Goal: Information Seeking & Learning: Learn about a topic

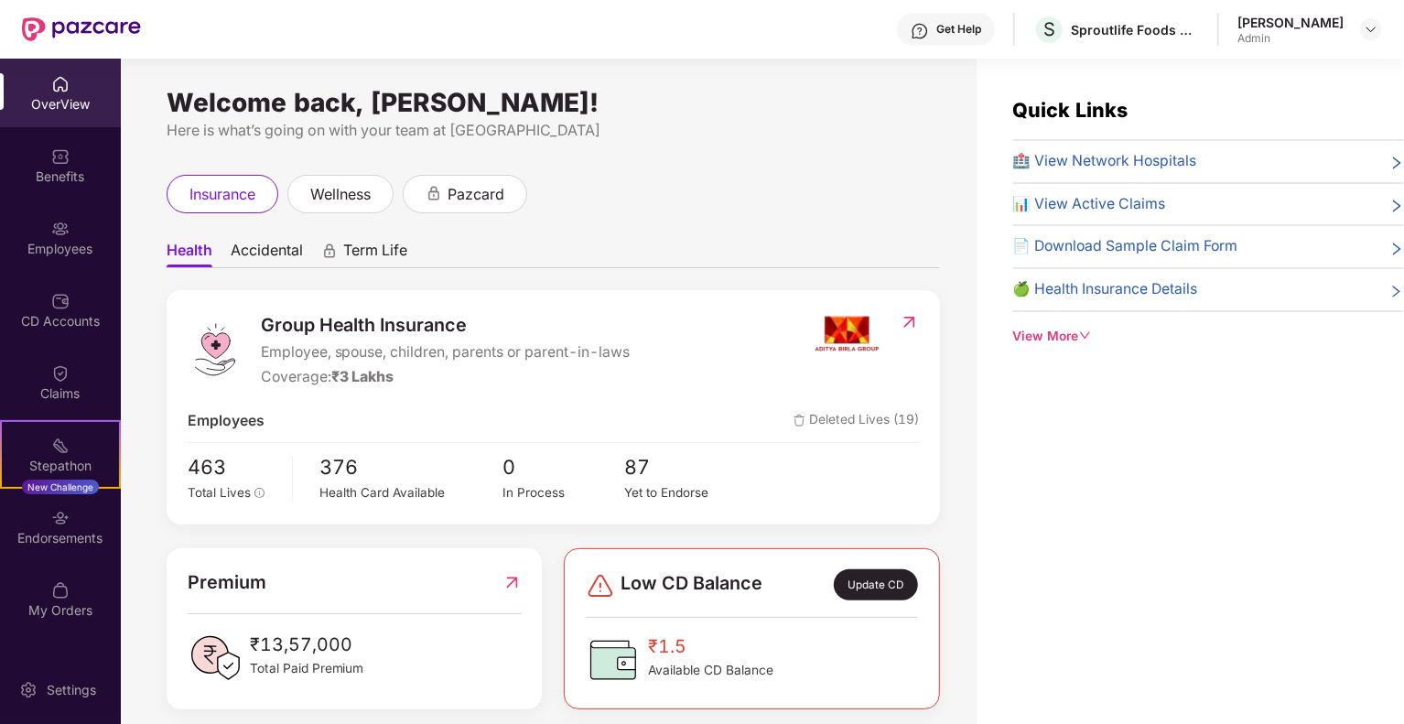
scroll to position [59, 0]
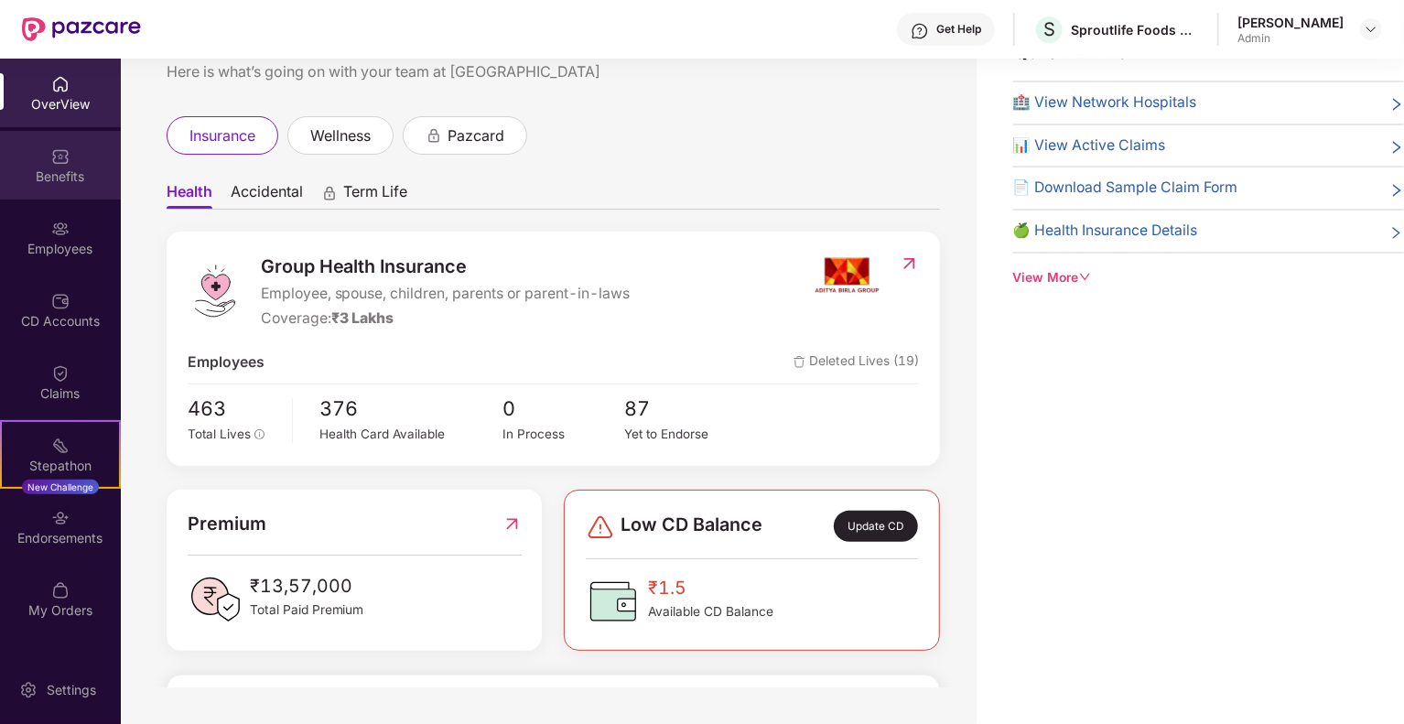
click at [55, 177] on div "Benefits" at bounding box center [60, 177] width 121 height 18
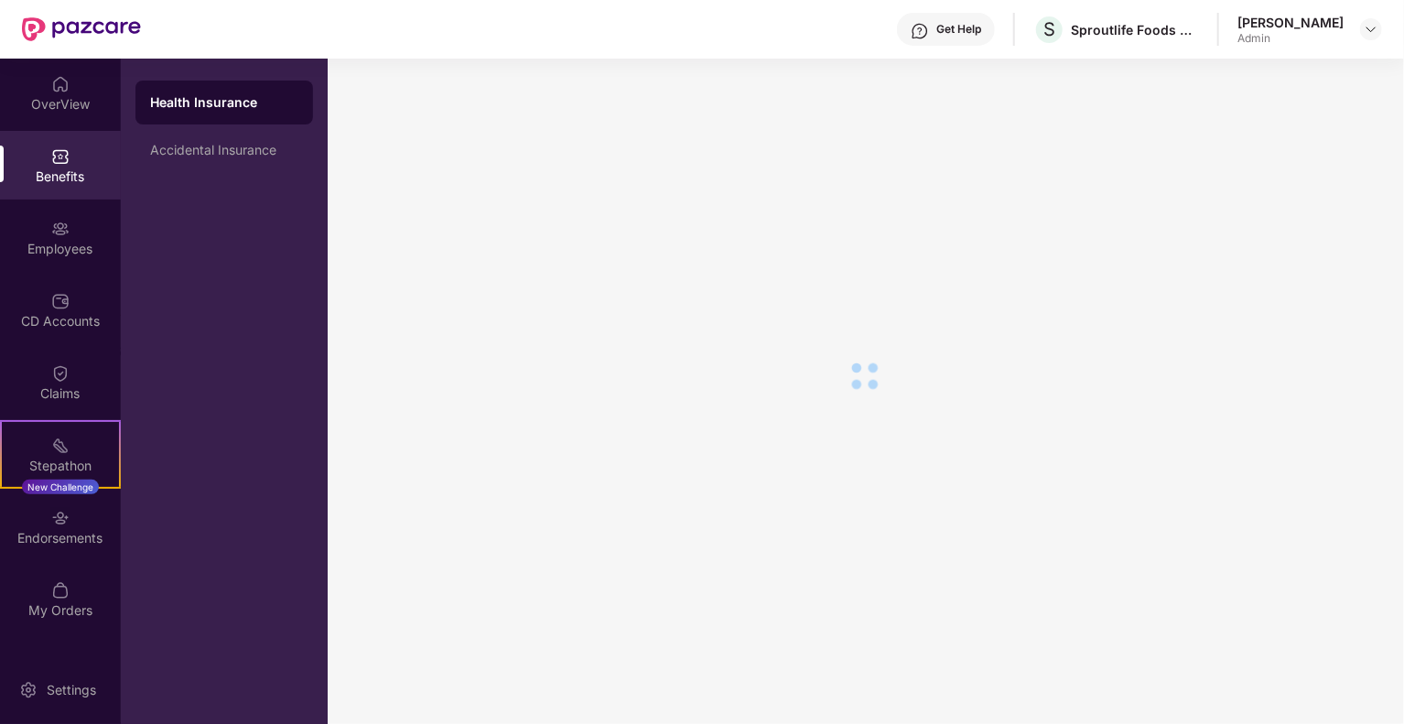
scroll to position [31, 0]
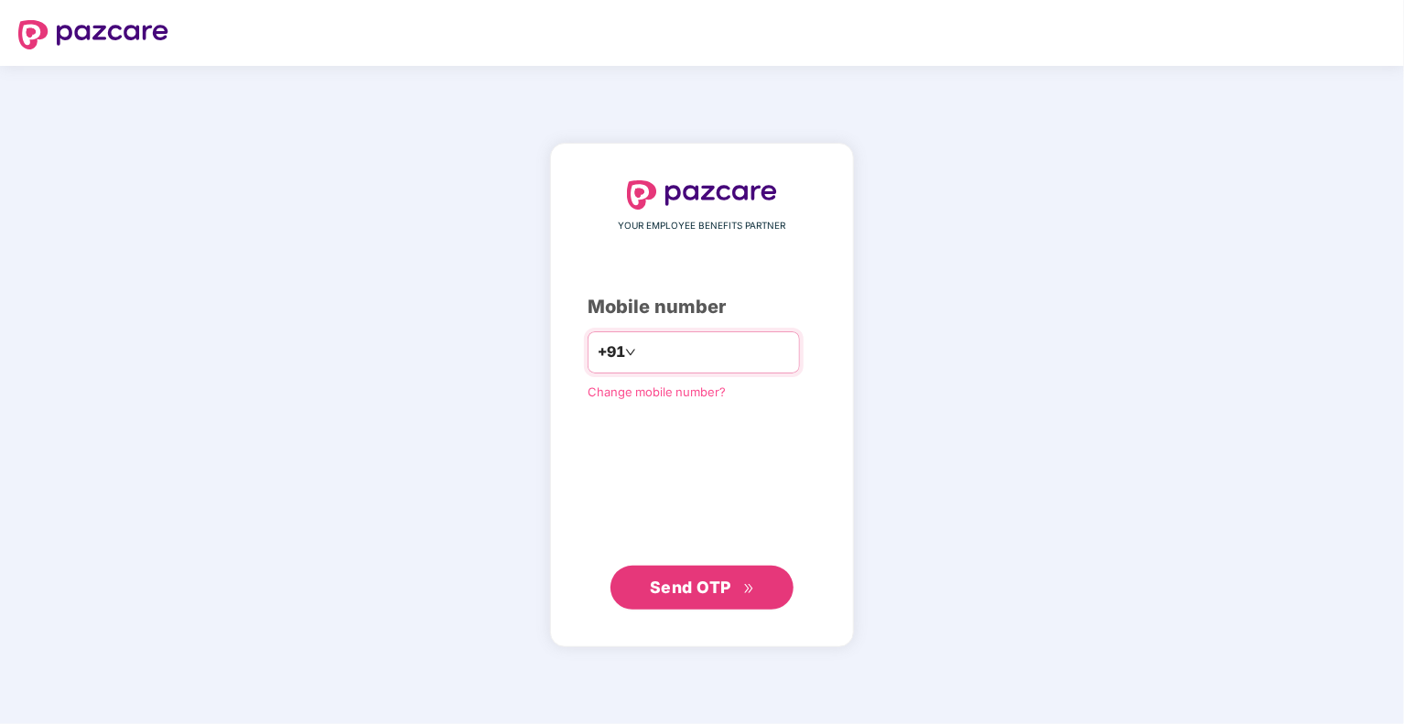
click at [703, 347] on input "number" at bounding box center [715, 352] width 150 height 29
type input "**********"
click at [693, 609] on div "**********" at bounding box center [702, 396] width 304 height 504
click at [698, 574] on span "Send OTP" at bounding box center [702, 587] width 105 height 26
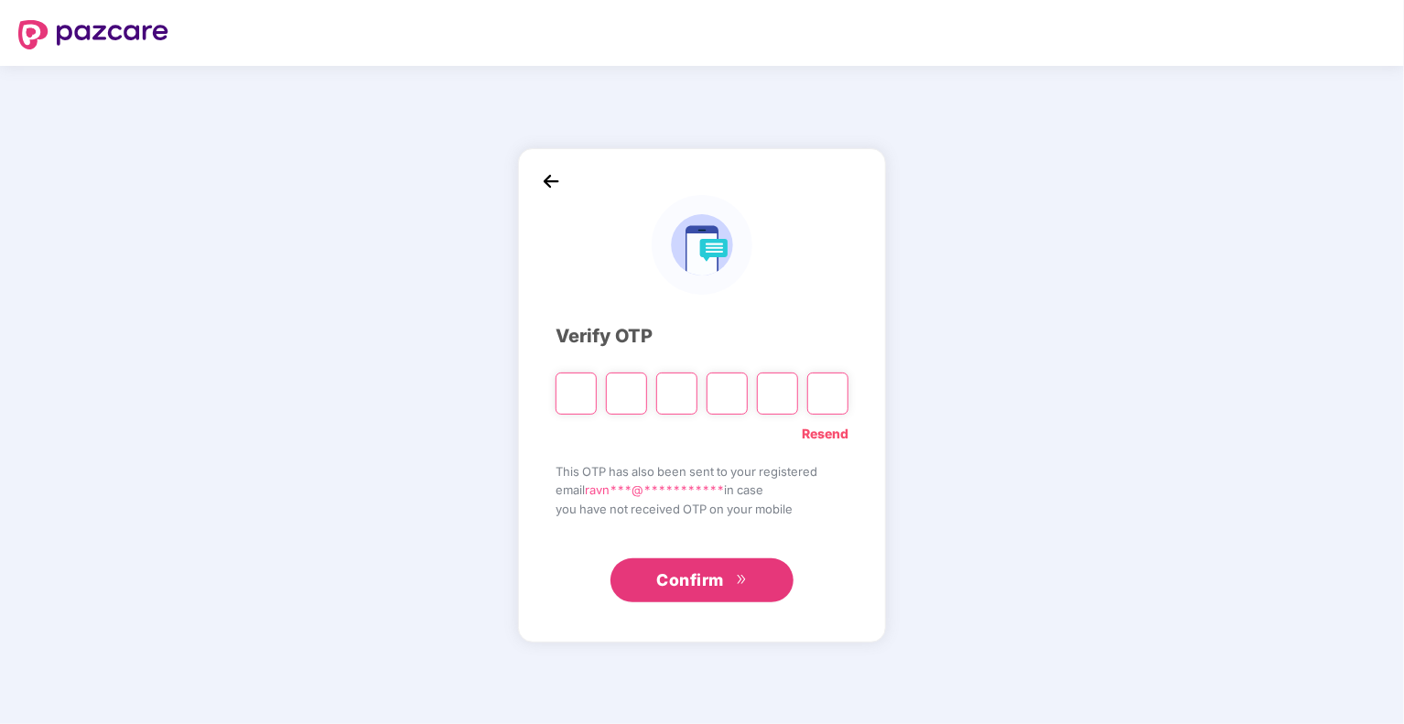
type input "*"
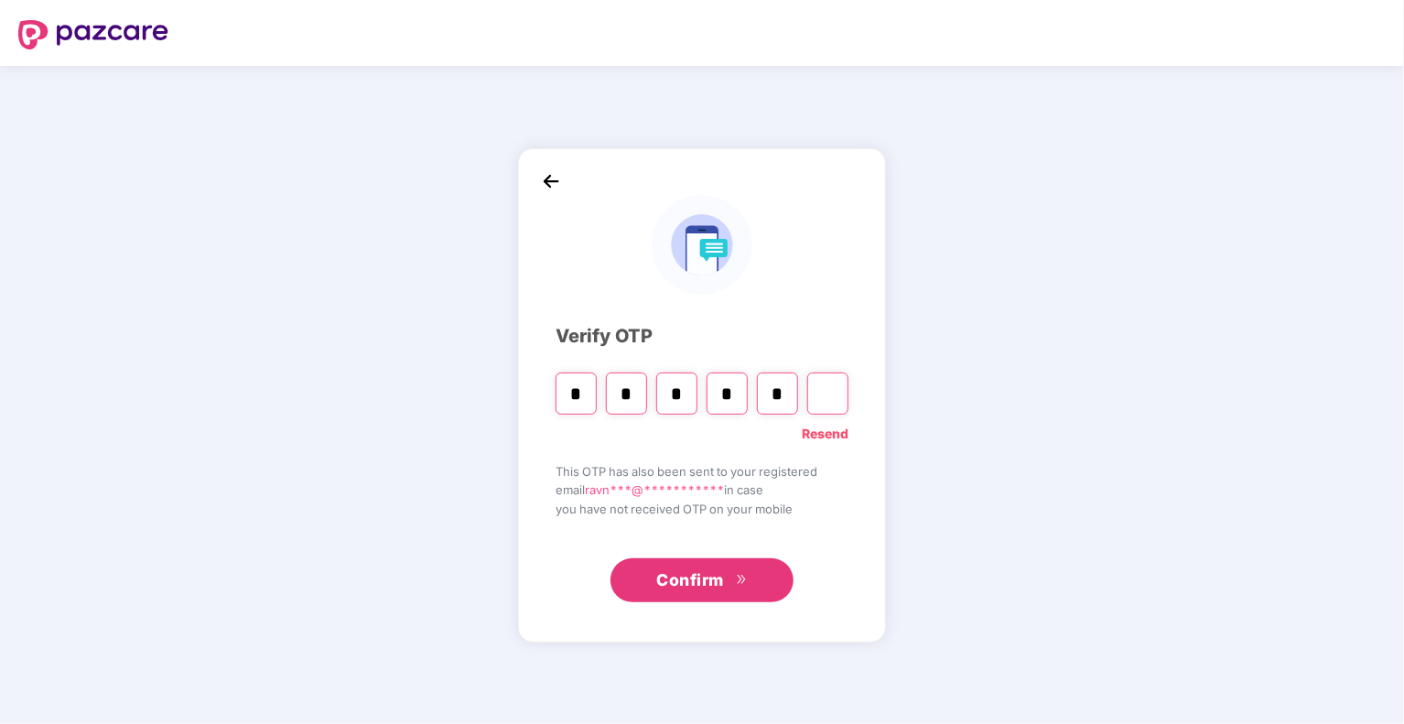
type input "*"
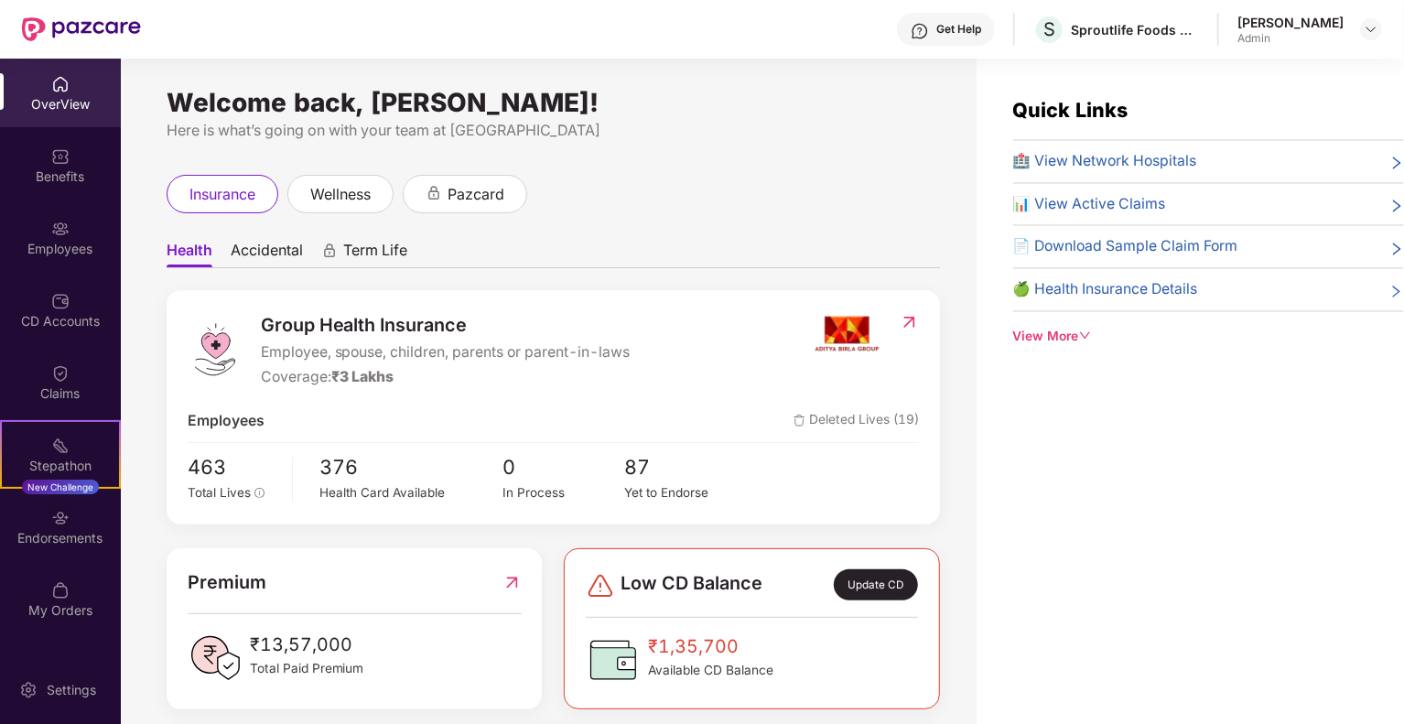
click at [262, 264] on span "Accidental" at bounding box center [267, 254] width 72 height 27
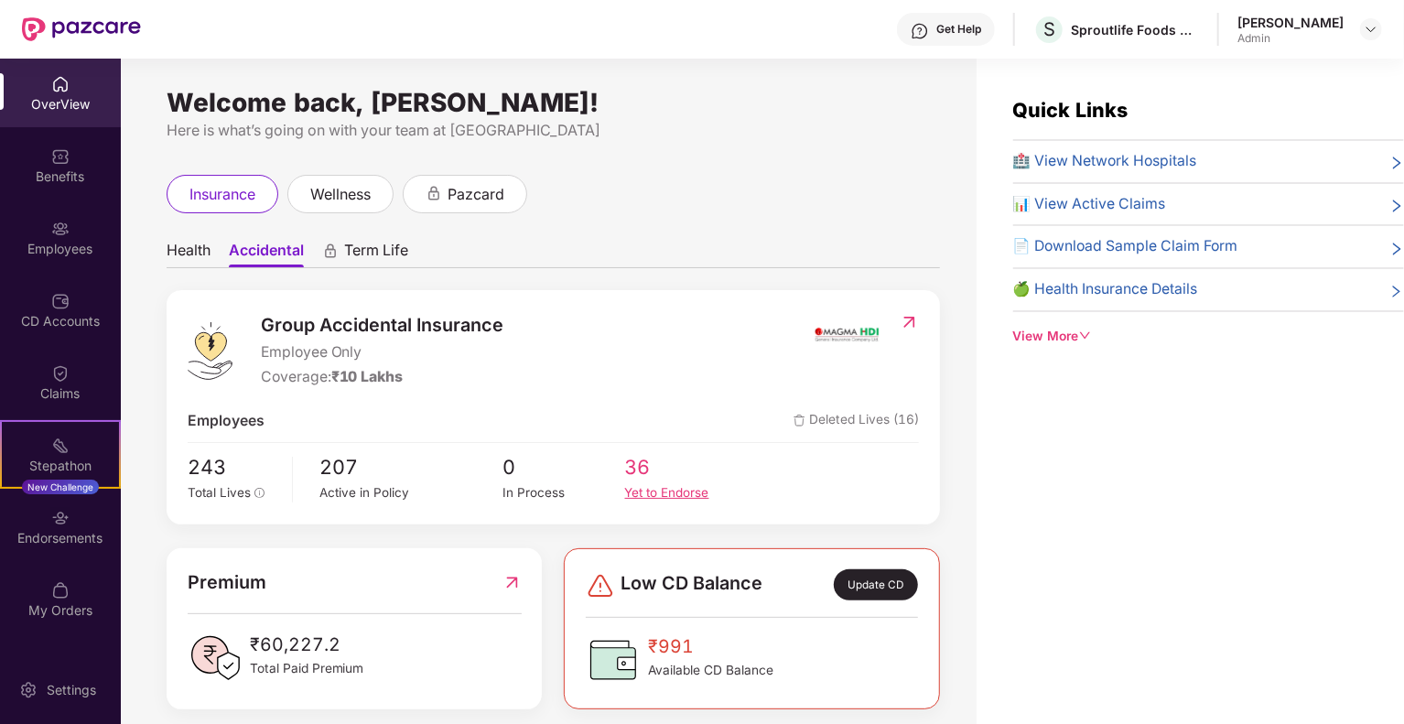
click at [667, 480] on span "36" at bounding box center [686, 467] width 122 height 31
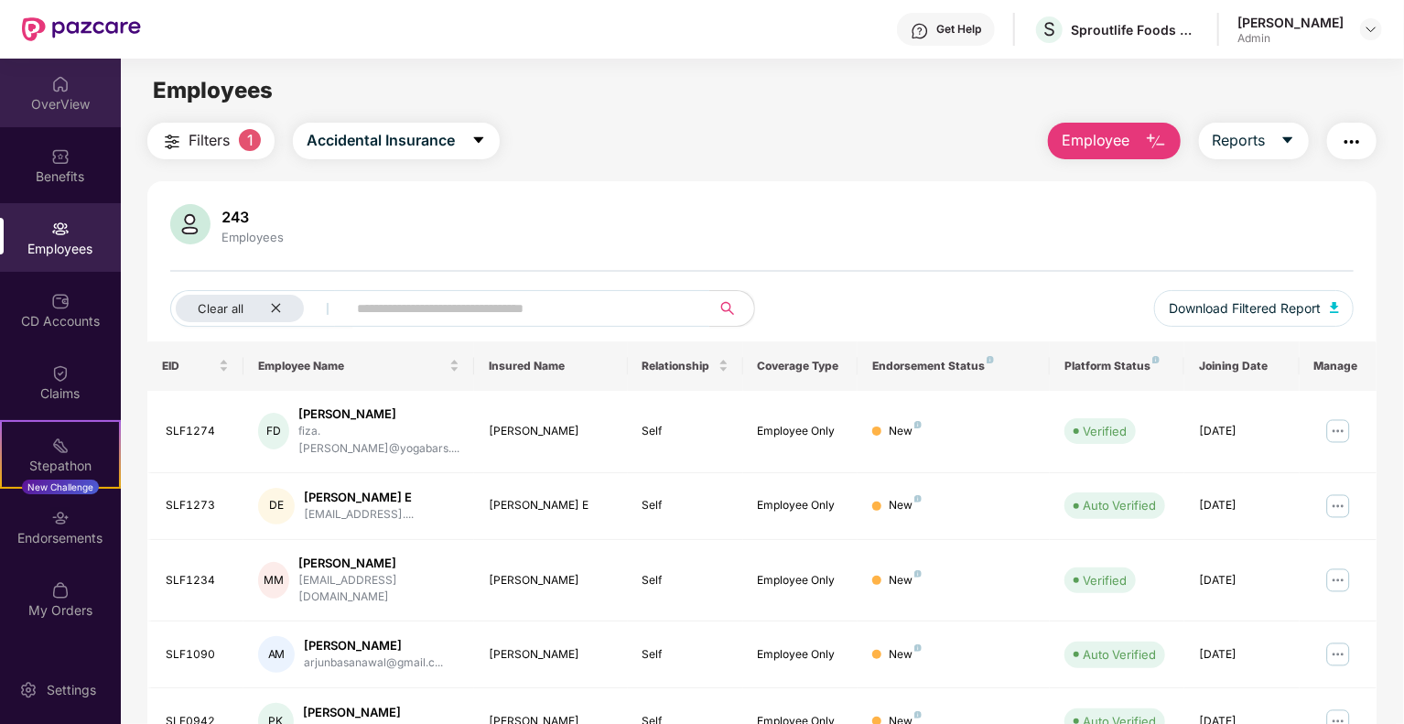
click at [73, 95] on div "OverView" at bounding box center [60, 104] width 121 height 18
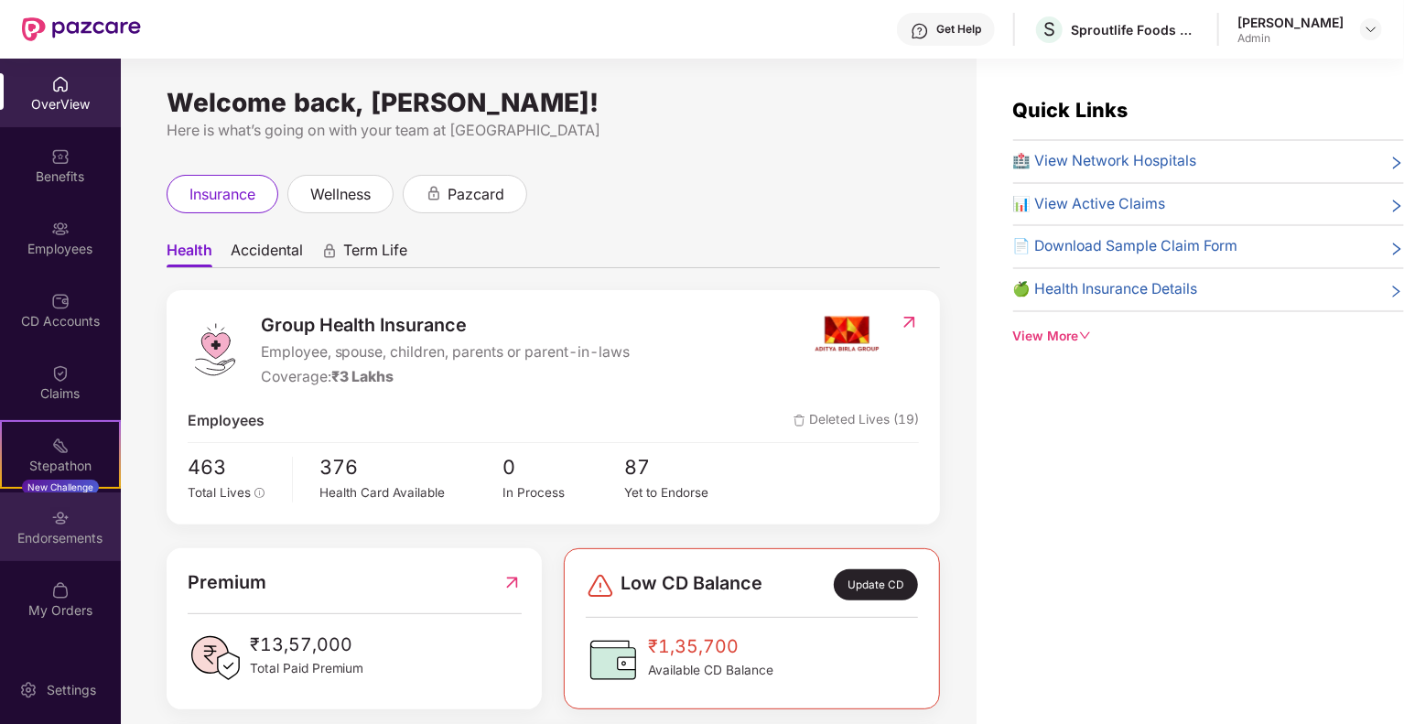
click at [77, 496] on div "Endorsements" at bounding box center [60, 527] width 121 height 69
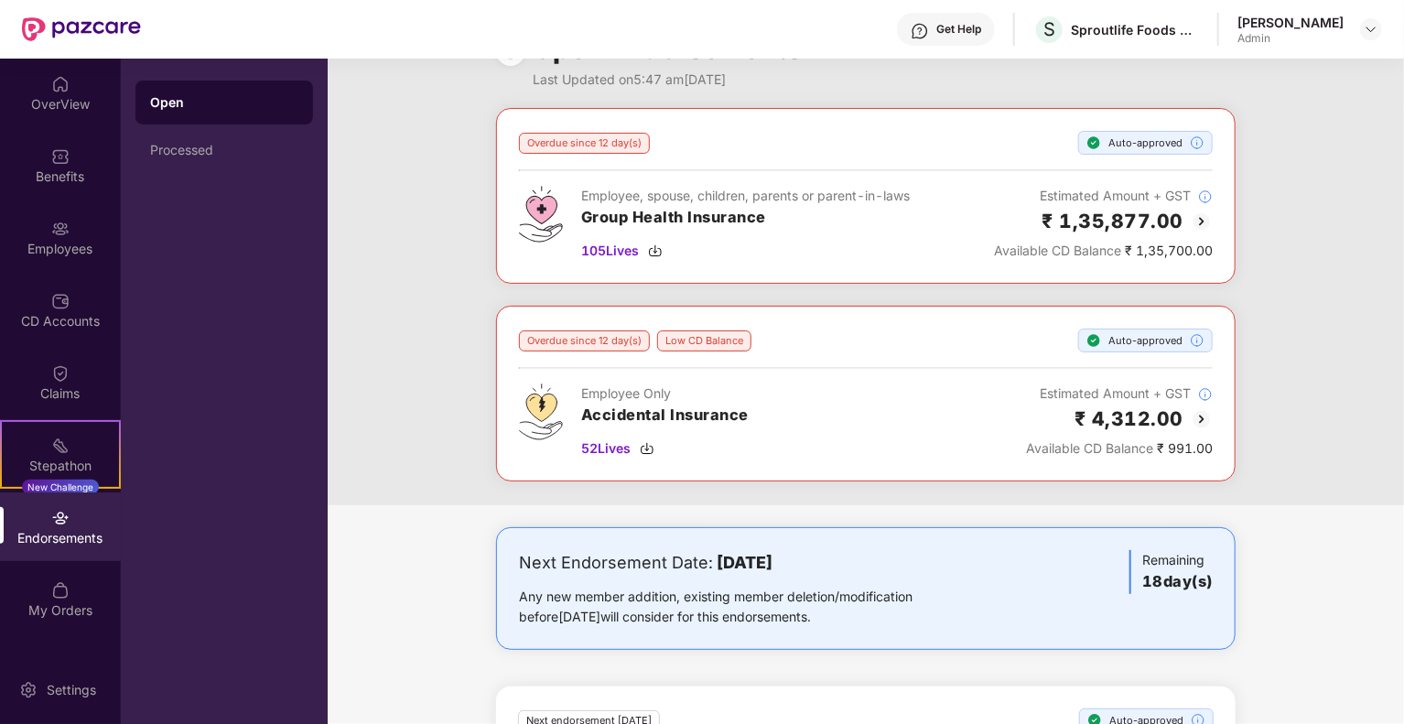
scroll to position [55, 0]
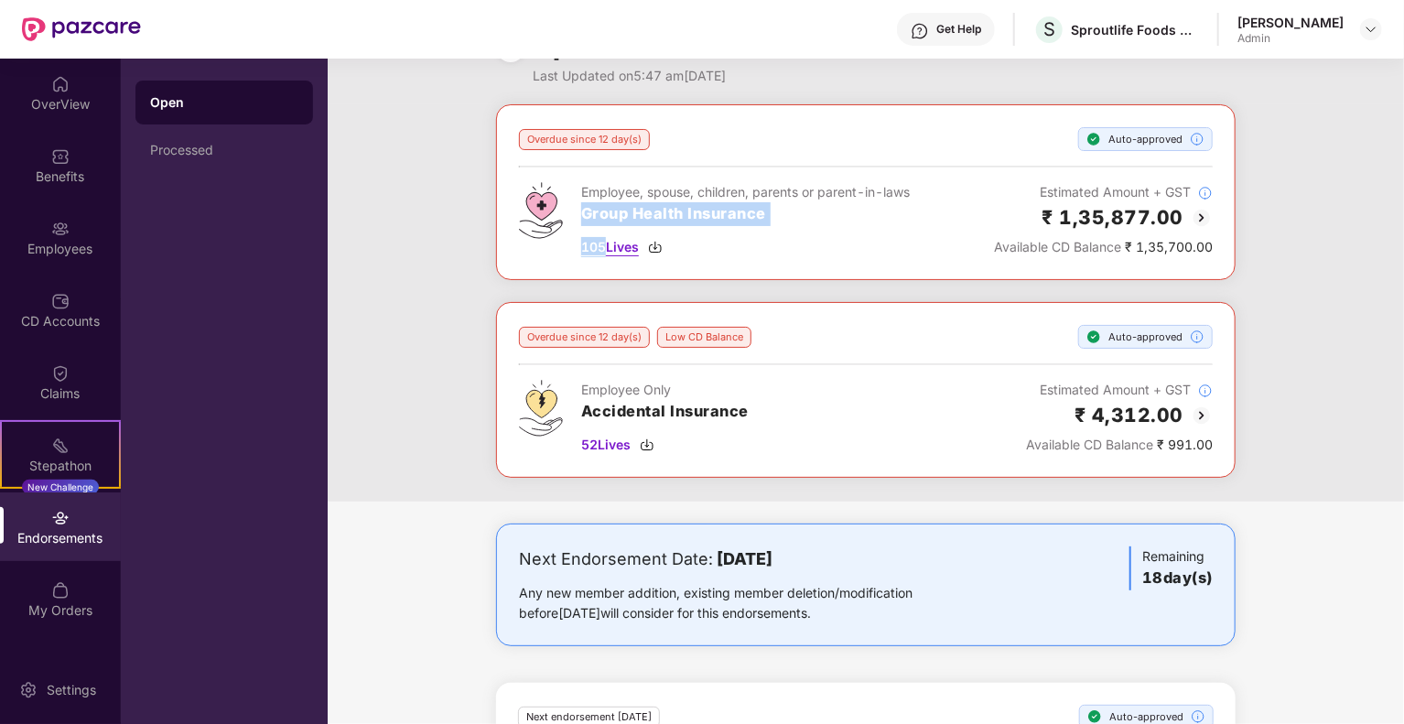
drag, startPoint x: 579, startPoint y: 222, endPoint x: 604, endPoint y: 241, distance: 31.5
click at [604, 241] on div "Employee, spouse, children, parents or parent-in-laws Group Health Insurance 10…" at bounding box center [714, 219] width 391 height 75
click at [613, 248] on span "105 Lives" at bounding box center [610, 247] width 58 height 20
click at [649, 242] on div "105 Lives" at bounding box center [745, 247] width 329 height 20
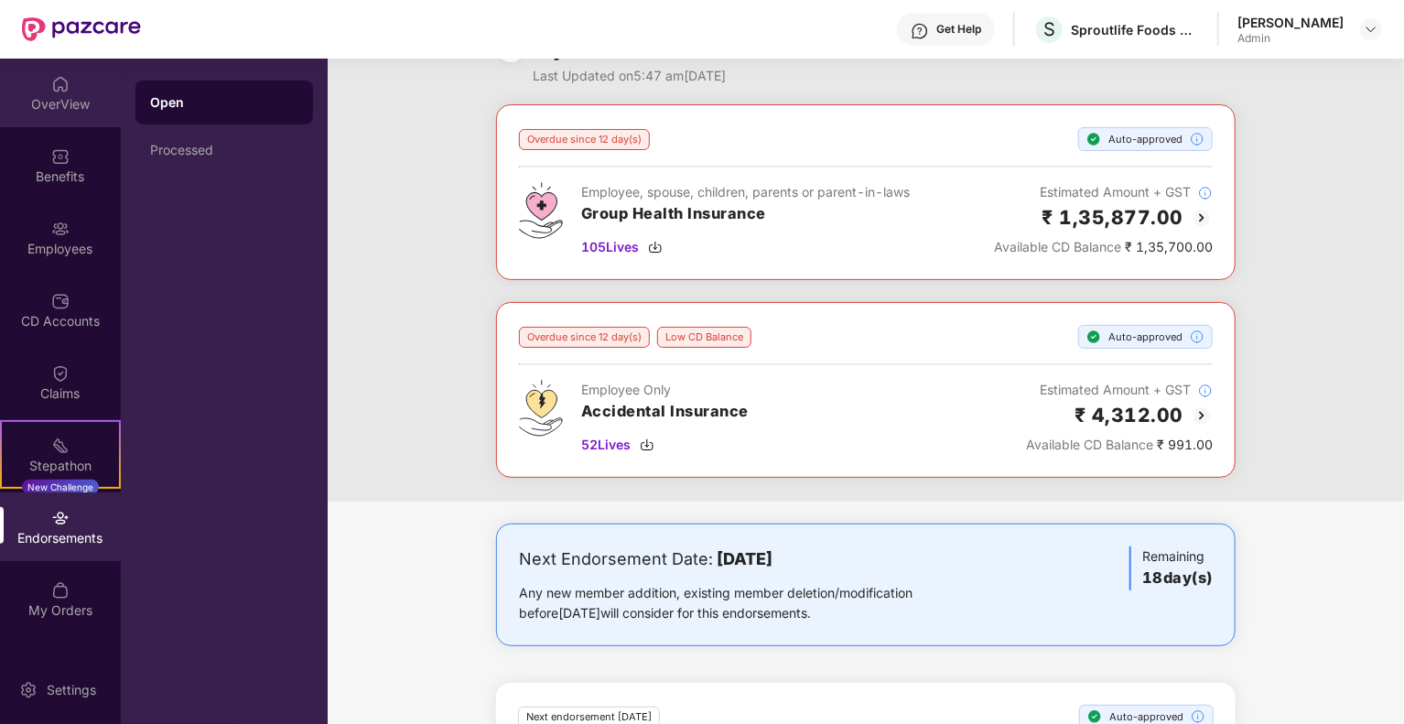
click at [22, 78] on div "OverView" at bounding box center [60, 93] width 121 height 69
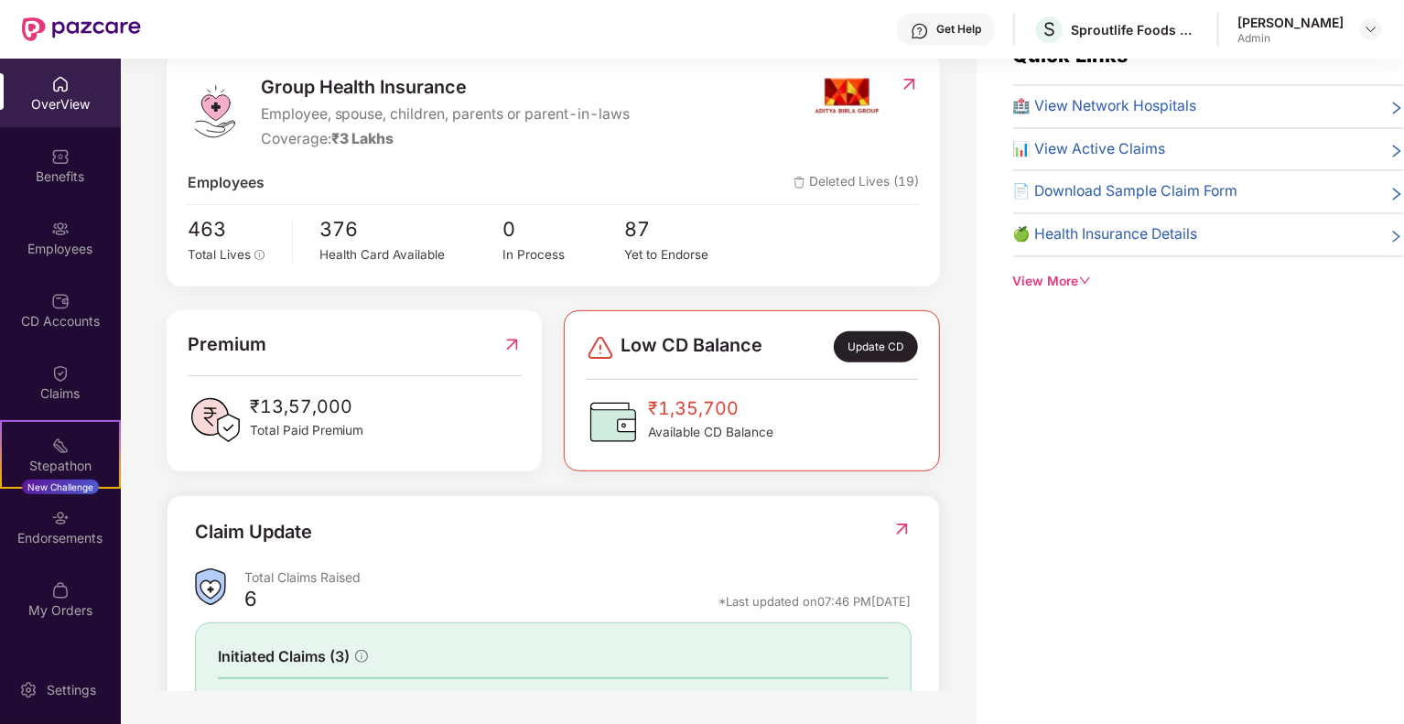
scroll to position [0, 0]
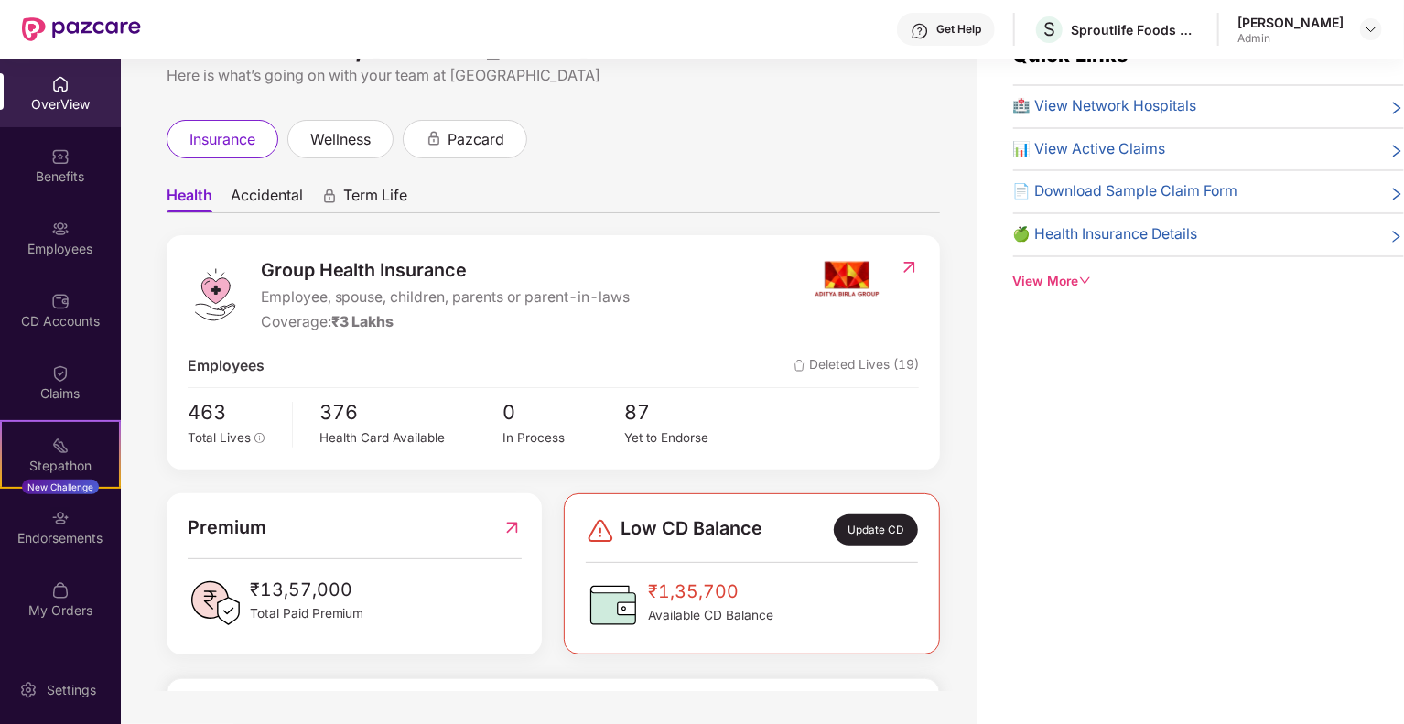
click at [253, 194] on span "Accidental" at bounding box center [267, 199] width 72 height 27
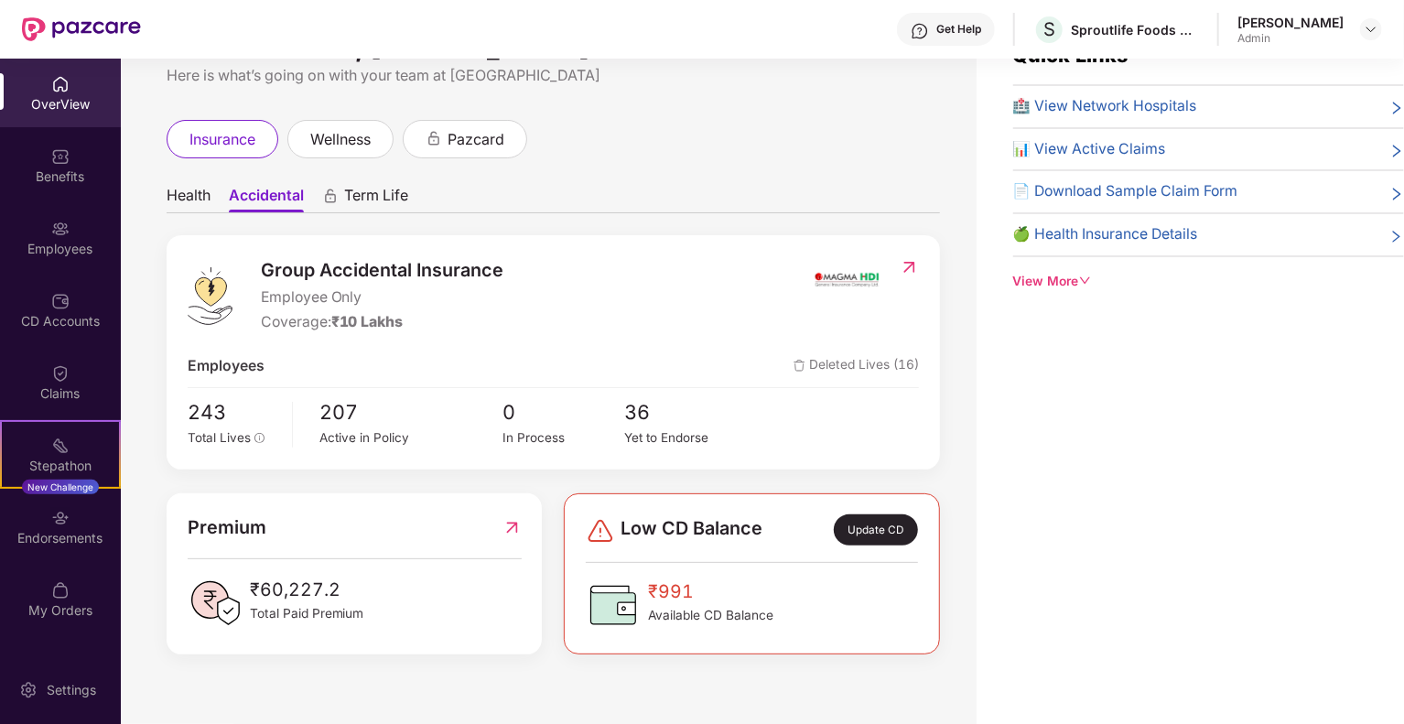
click at [190, 198] on span "Health" at bounding box center [189, 199] width 44 height 27
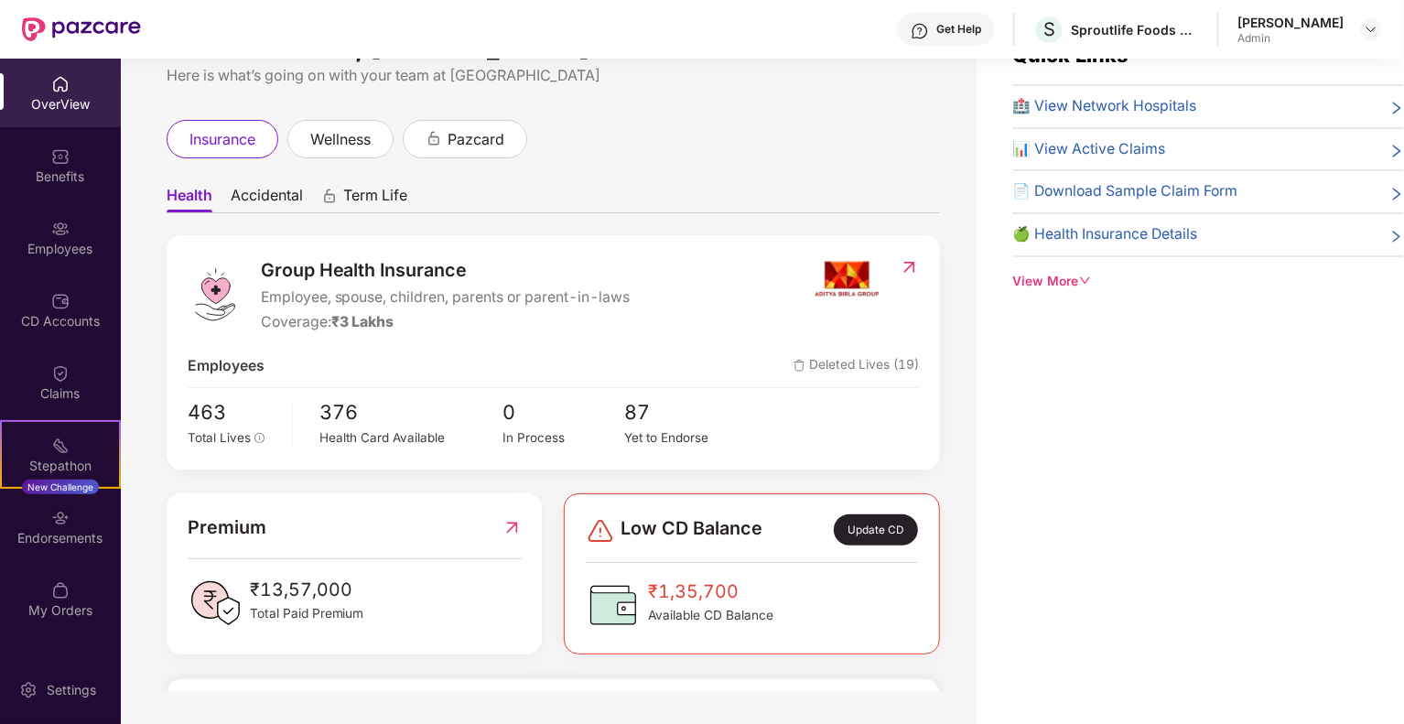
click at [251, 208] on span "Accidental" at bounding box center [267, 199] width 72 height 27
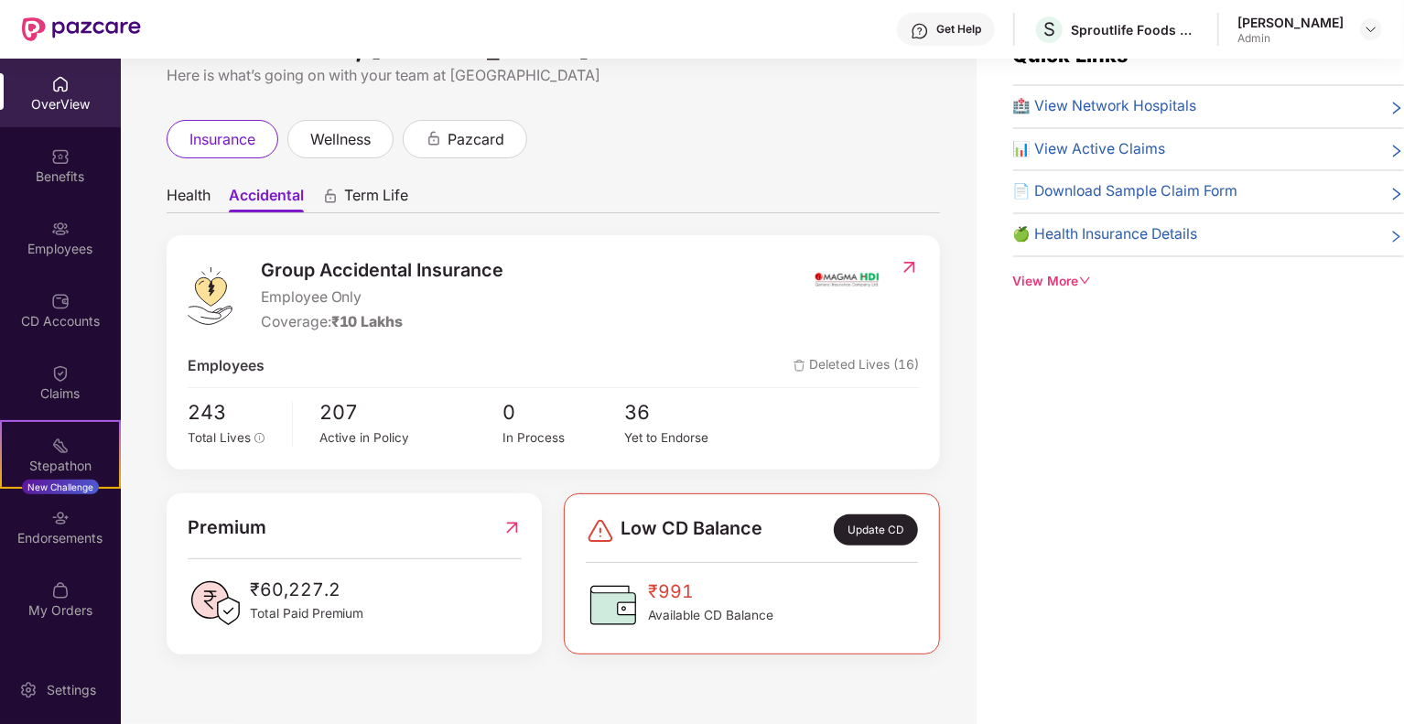
click at [205, 197] on span "Health" at bounding box center [189, 199] width 44 height 27
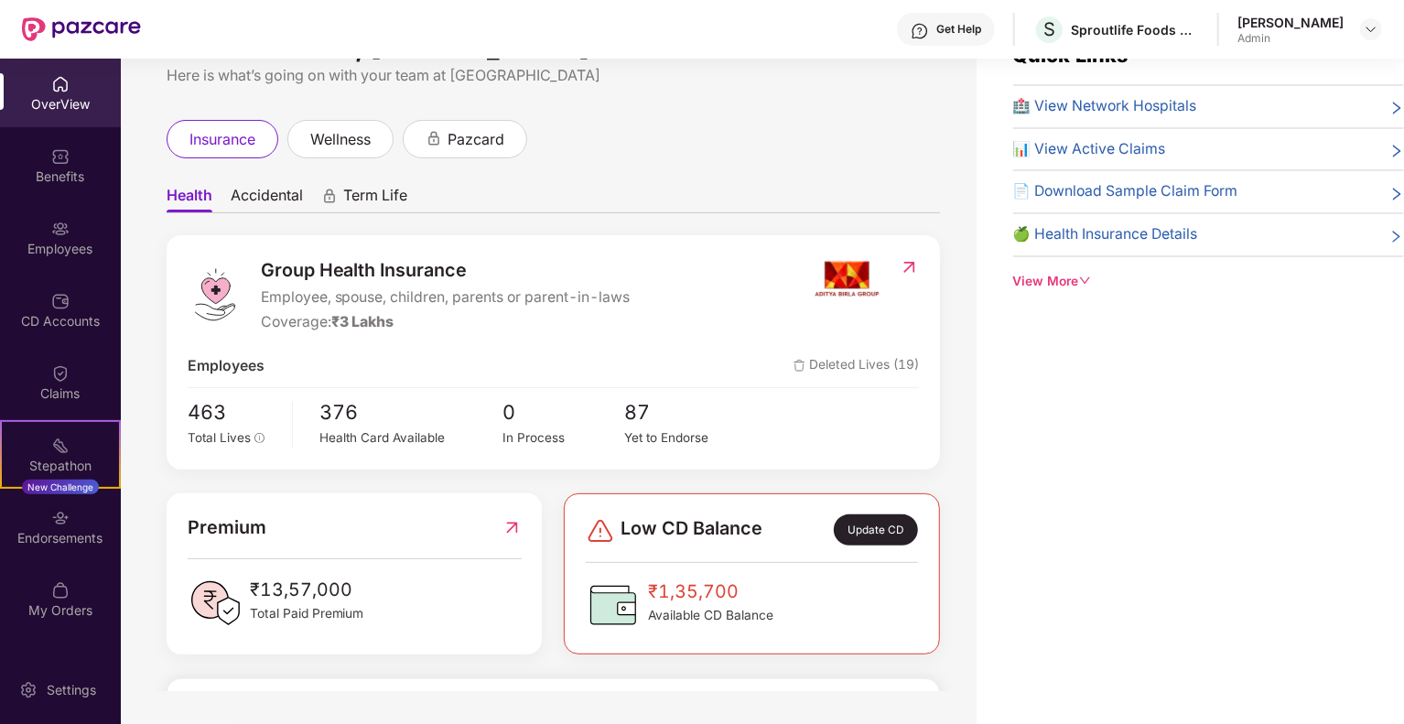
click at [274, 201] on span "Accidental" at bounding box center [267, 199] width 72 height 27
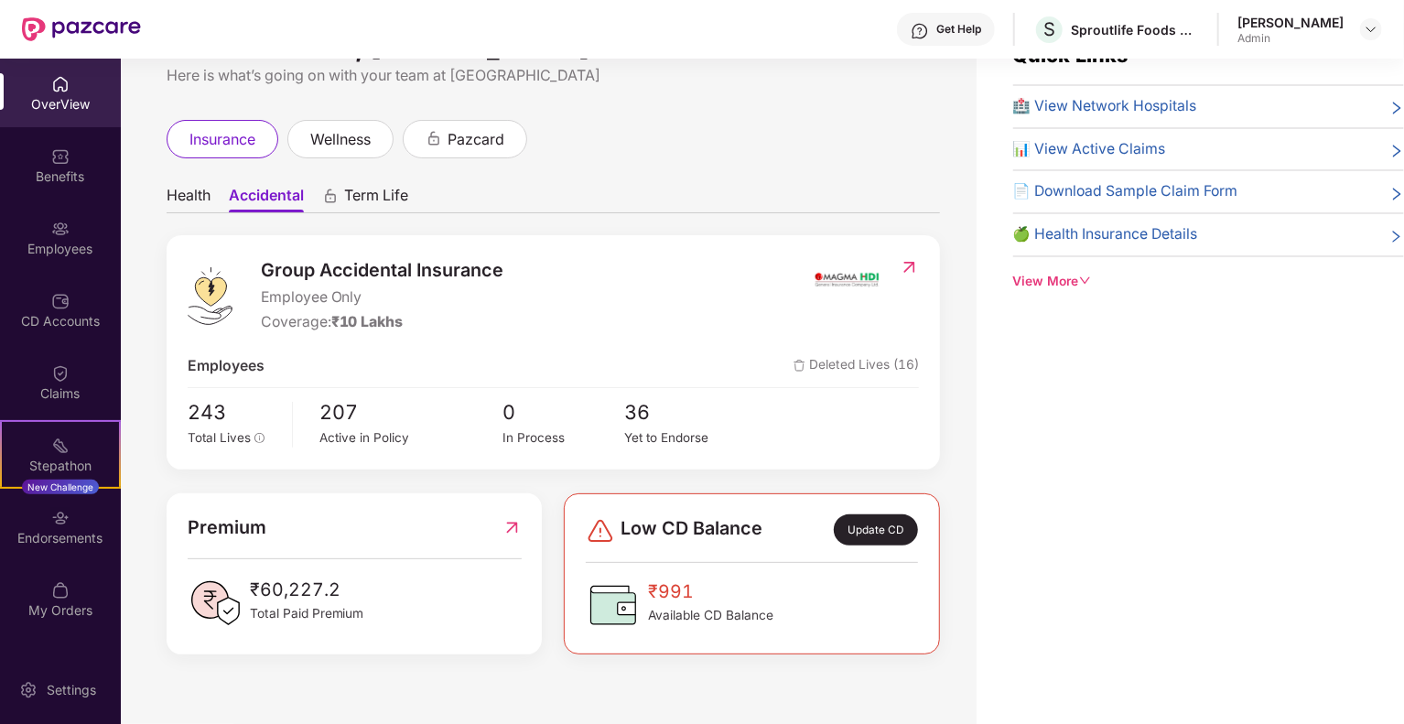
click at [193, 201] on span "Health" at bounding box center [189, 199] width 44 height 27
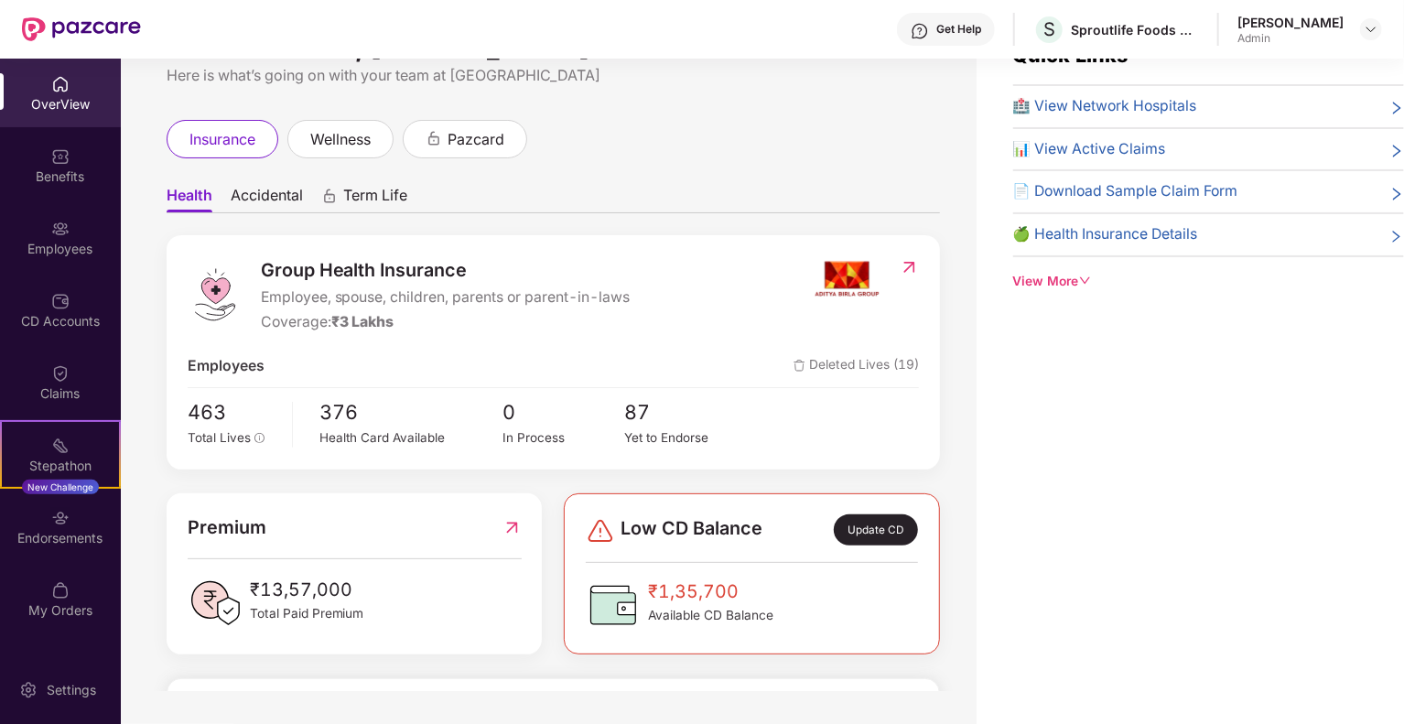
click at [271, 201] on span "Accidental" at bounding box center [267, 199] width 72 height 27
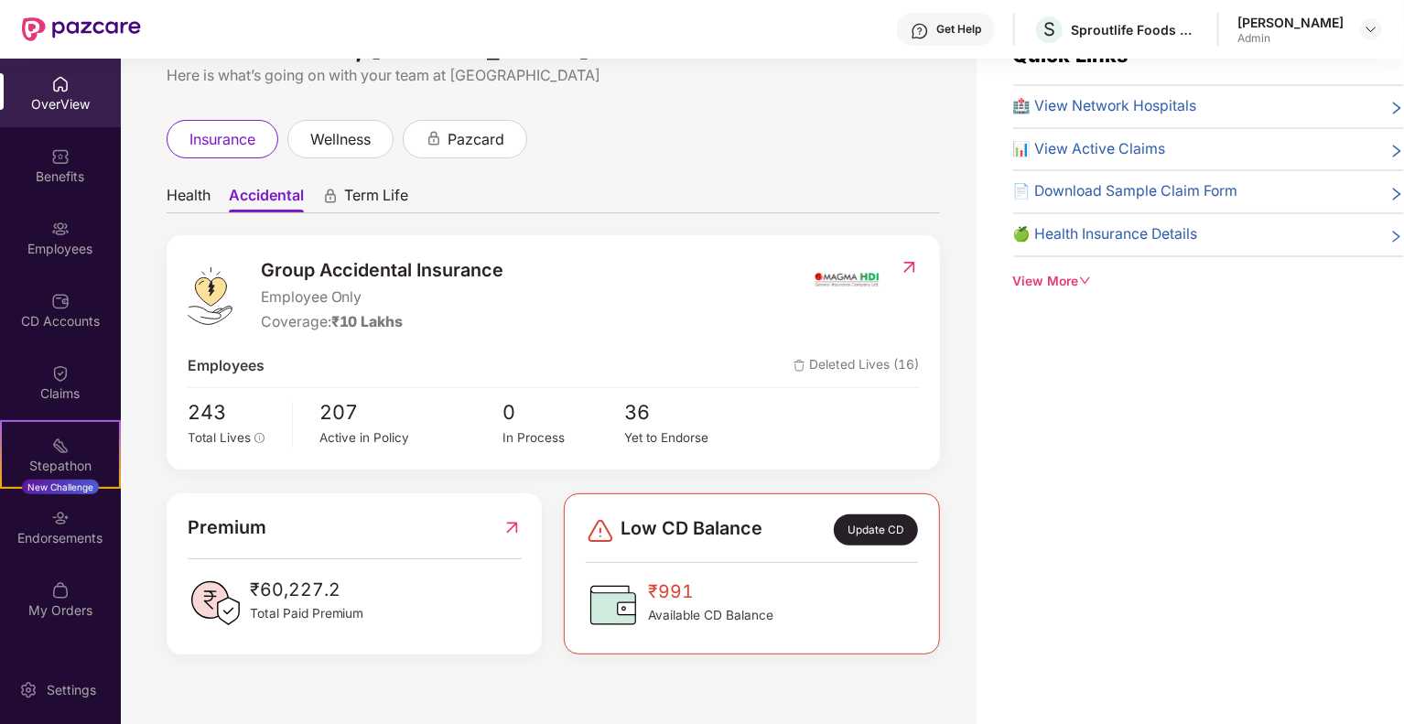
click at [183, 196] on span "Health" at bounding box center [189, 199] width 44 height 27
